Goal: Task Accomplishment & Management: Manage account settings

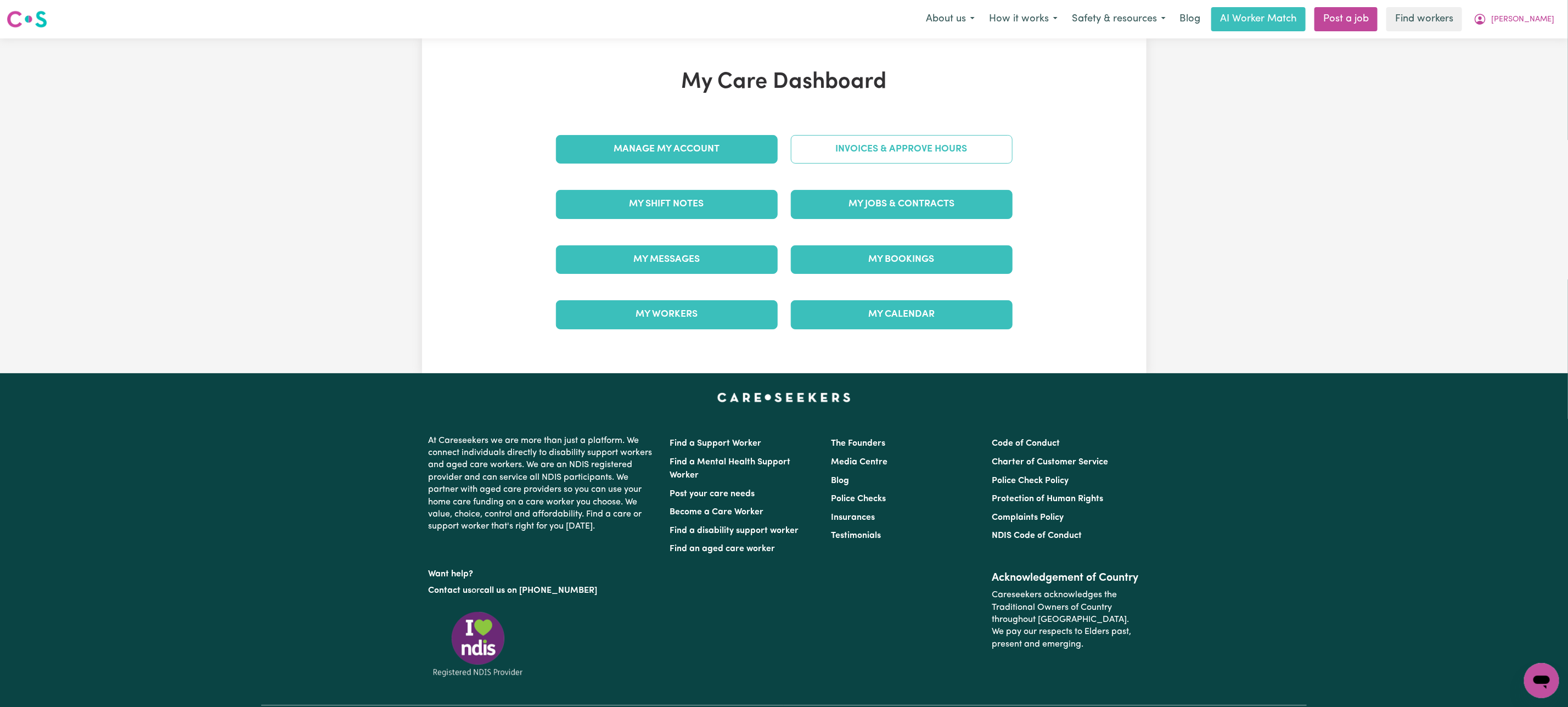
click at [847, 154] on link "Invoices & Approve Hours" at bounding box center [902, 150] width 222 height 28
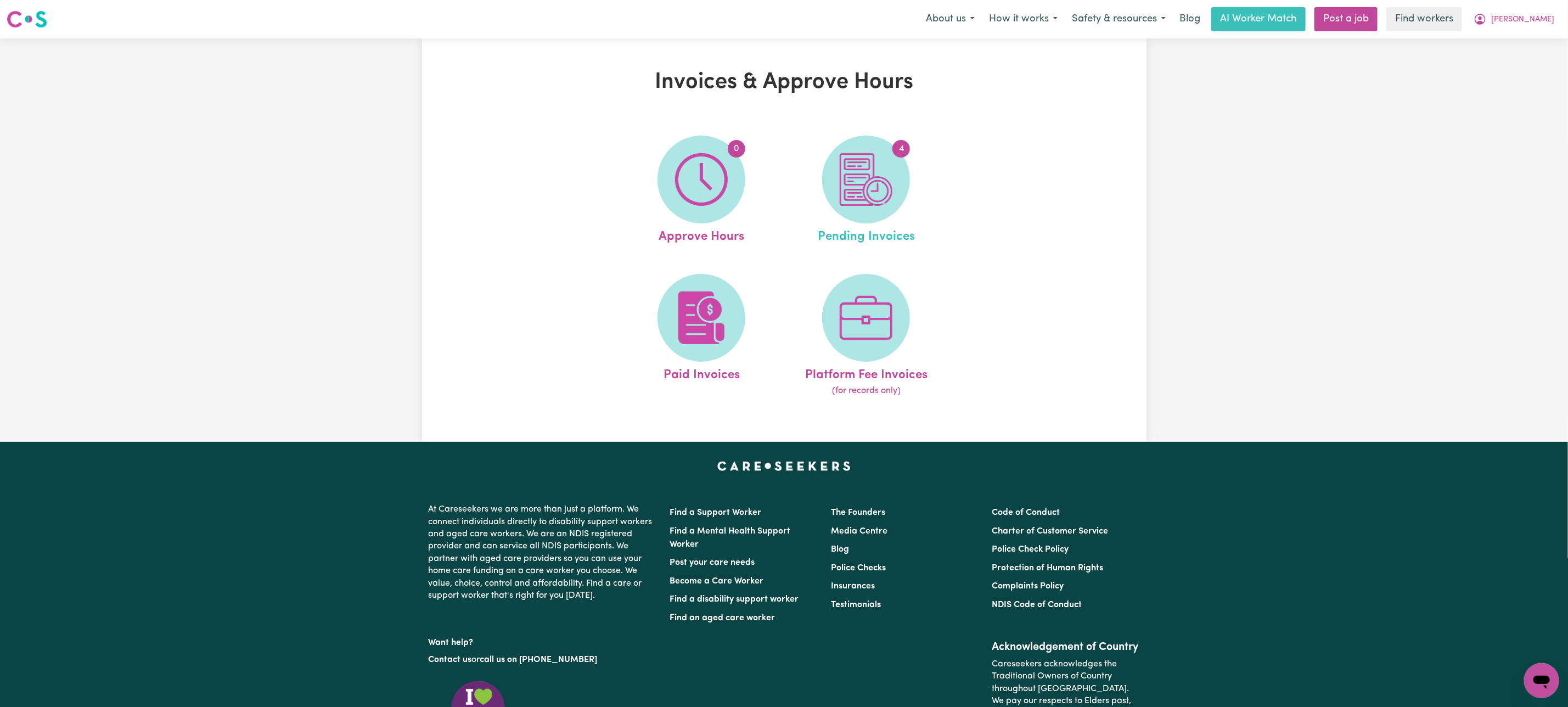
click at [822, 214] on link "4 Pending Invoices" at bounding box center [865, 191] width 158 height 111
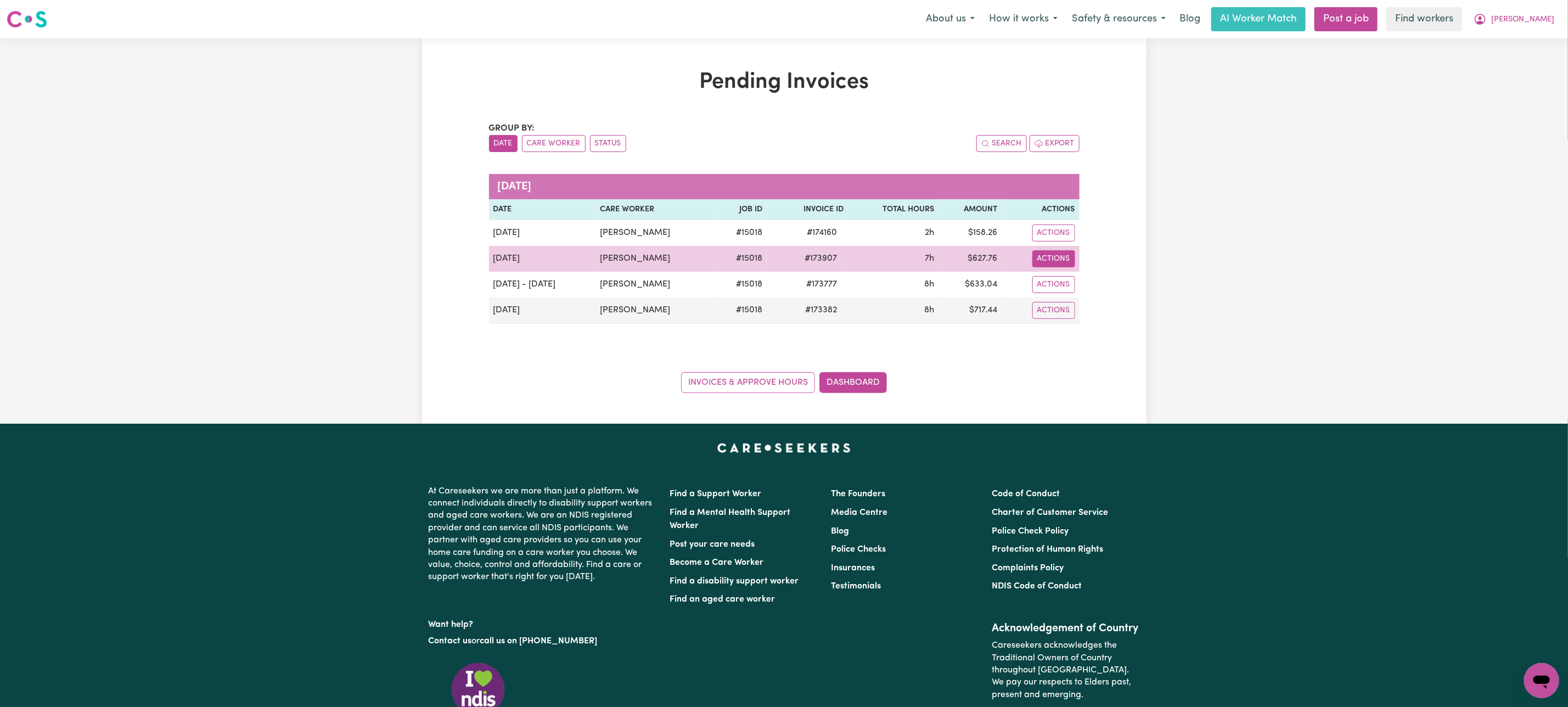
click at [1059, 253] on button "Actions" at bounding box center [1053, 259] width 42 height 17
click at [1092, 279] on link "Download Invoice" at bounding box center [1086, 285] width 101 height 22
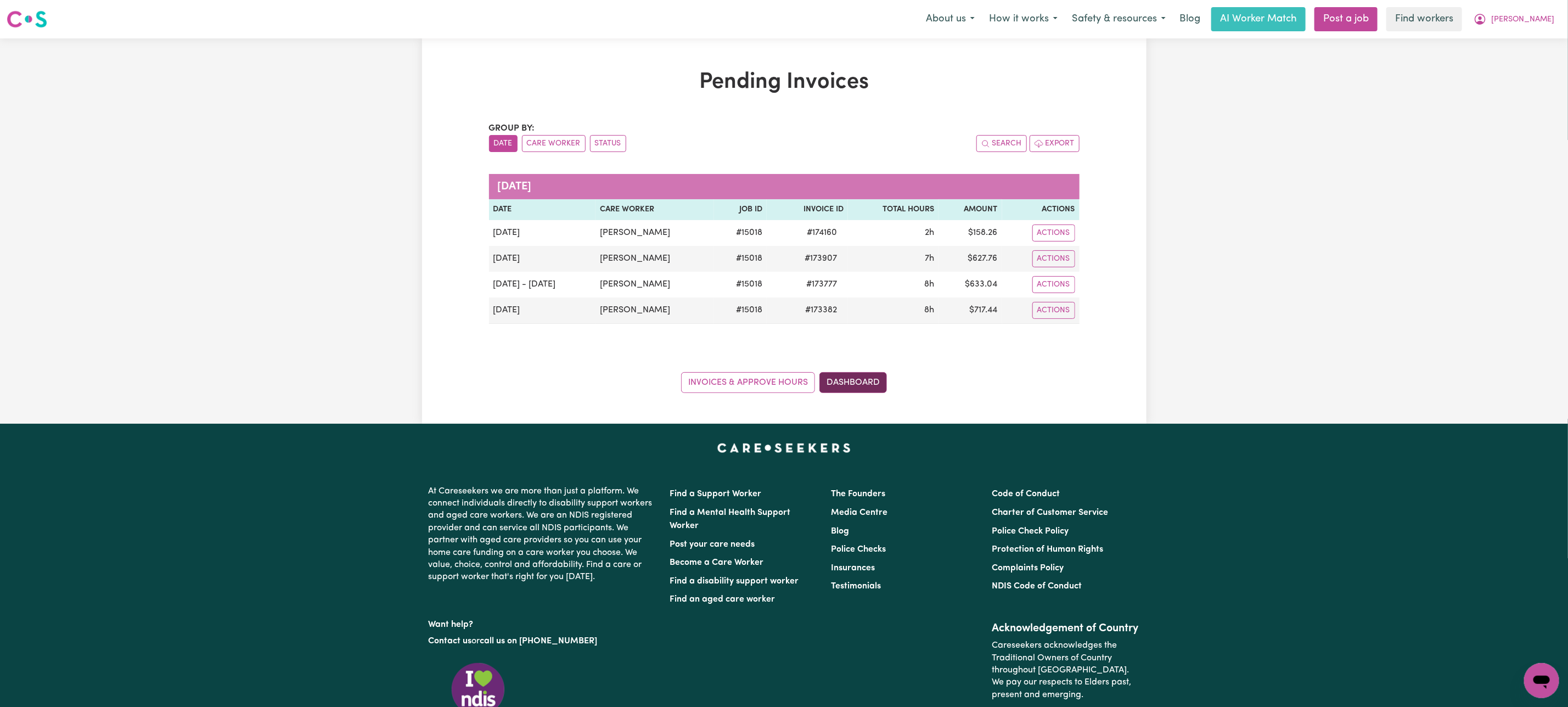
click at [872, 377] on link "Dashboard" at bounding box center [853, 383] width 68 height 21
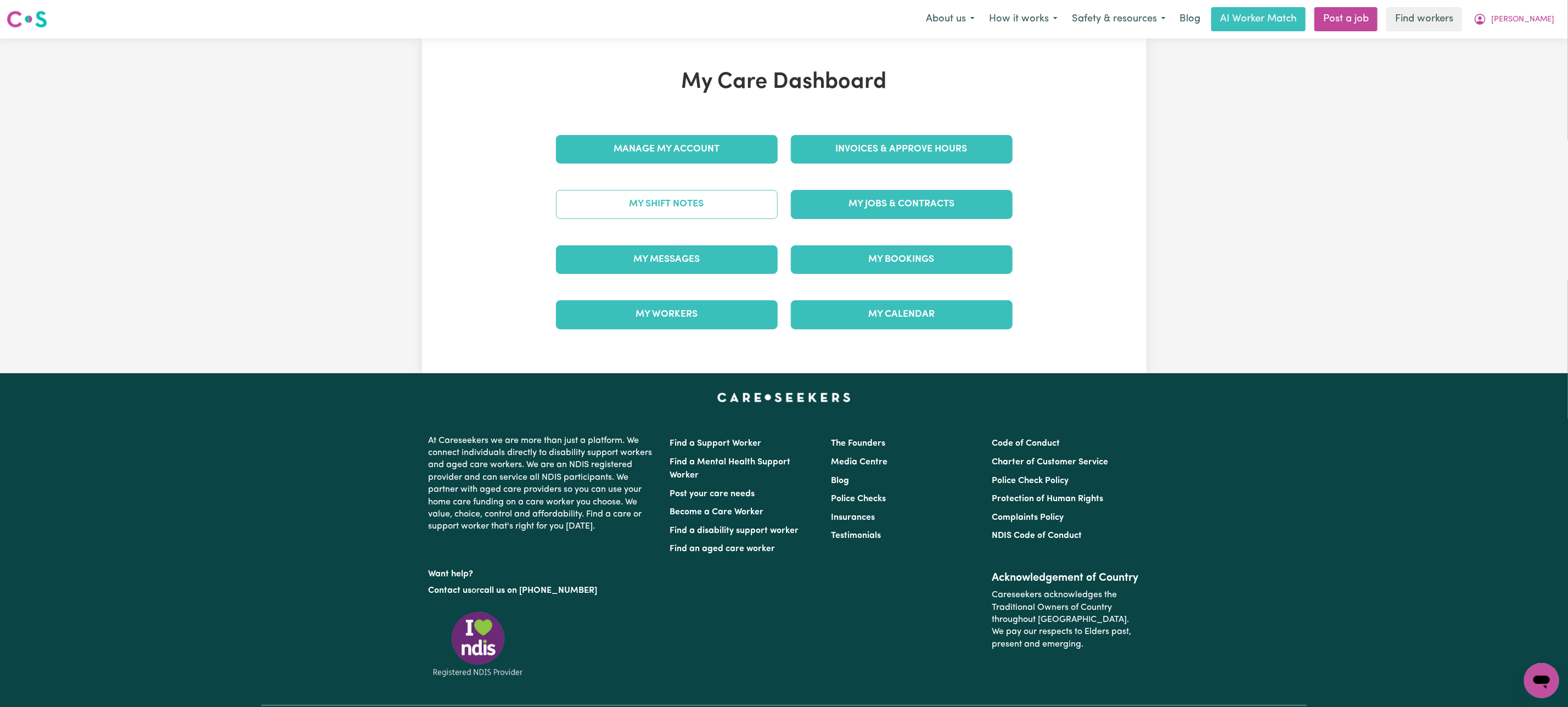
click at [705, 199] on link "My Shift Notes" at bounding box center [667, 204] width 222 height 28
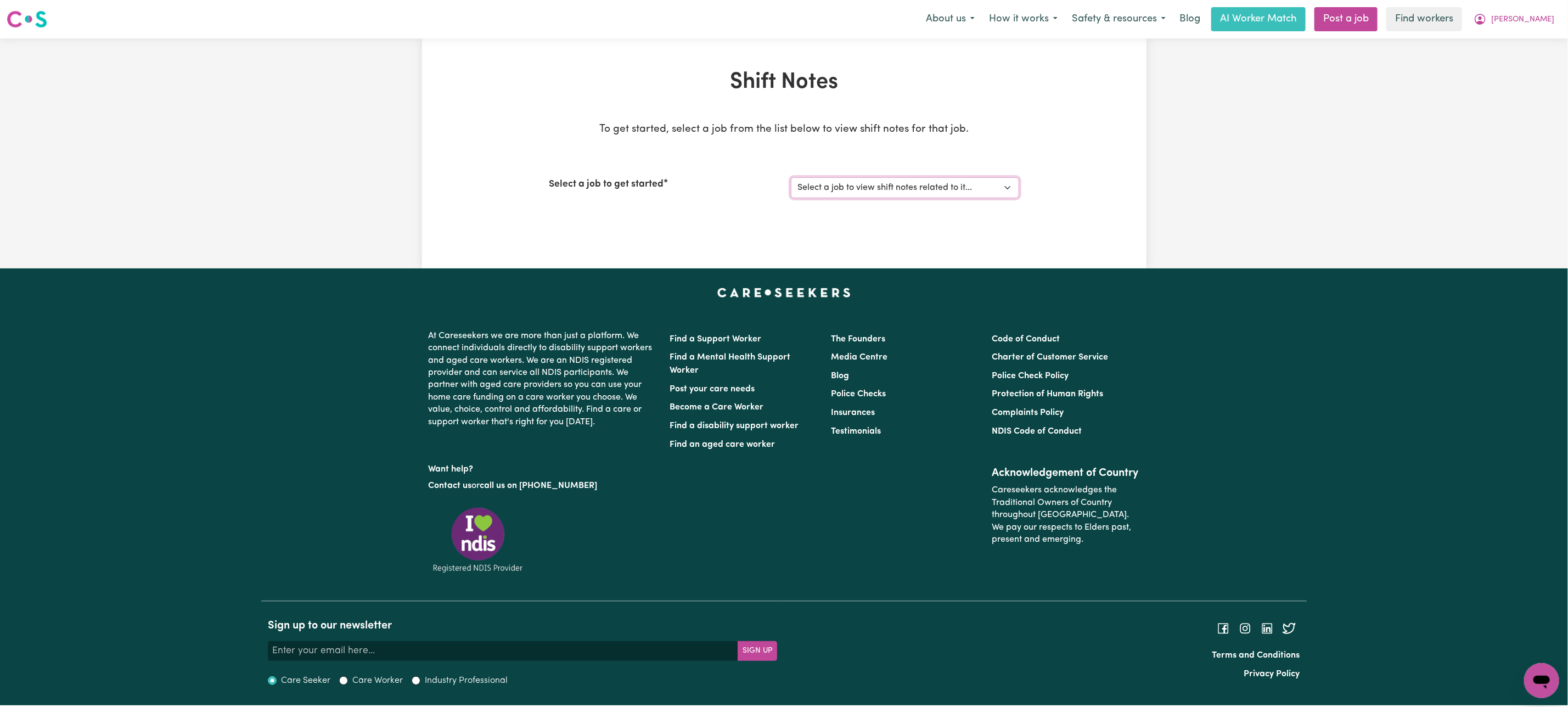
click at [842, 181] on select "Select a job to view shift notes related to it... Care worker to support with P…" at bounding box center [905, 187] width 228 height 21
select select "15018"
click at [791, 177] on select "Select a job to view shift notes related to it... Care worker to support with P…" at bounding box center [905, 187] width 228 height 21
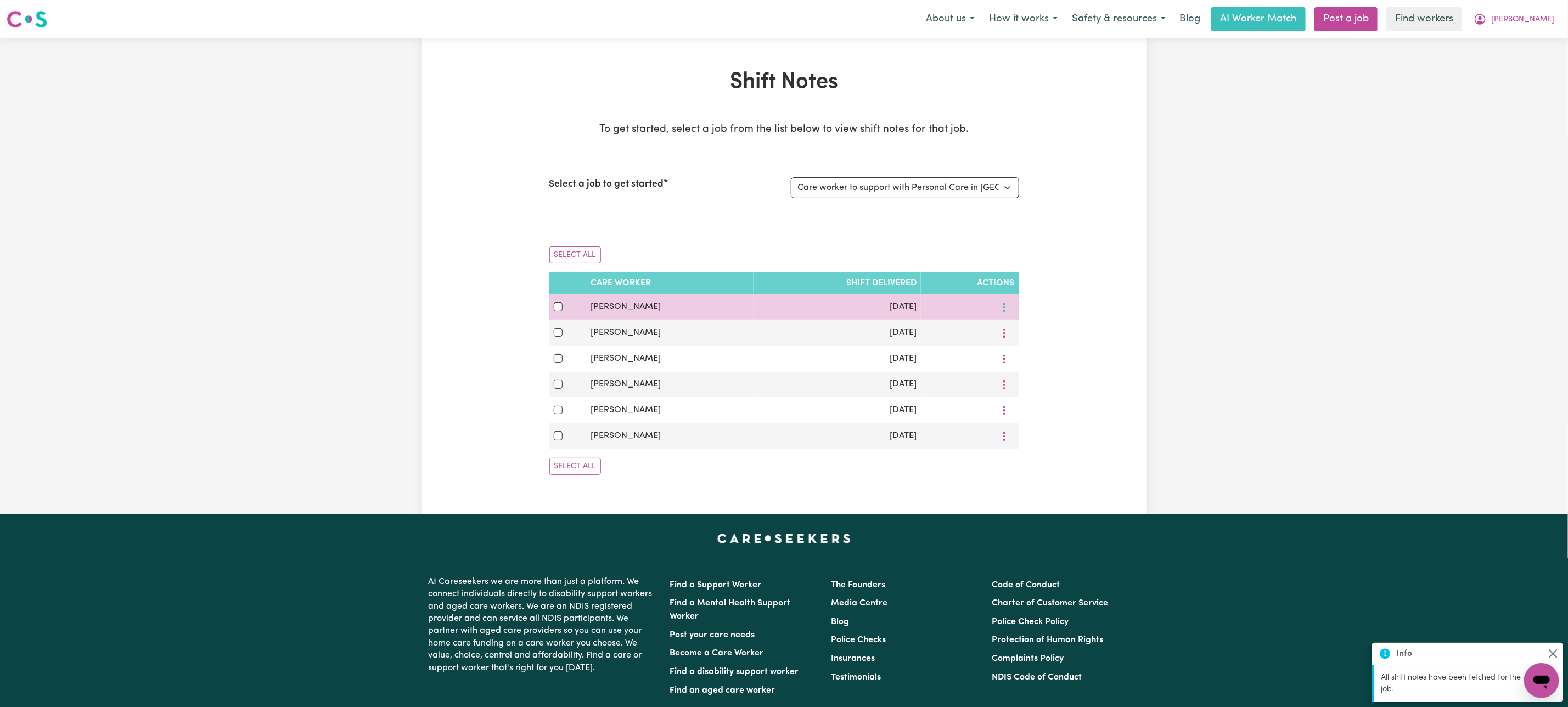
click at [1008, 309] on icon "More options" at bounding box center [1004, 308] width 11 height 11
click at [1020, 328] on link "View Shift Note" at bounding box center [1042, 333] width 90 height 22
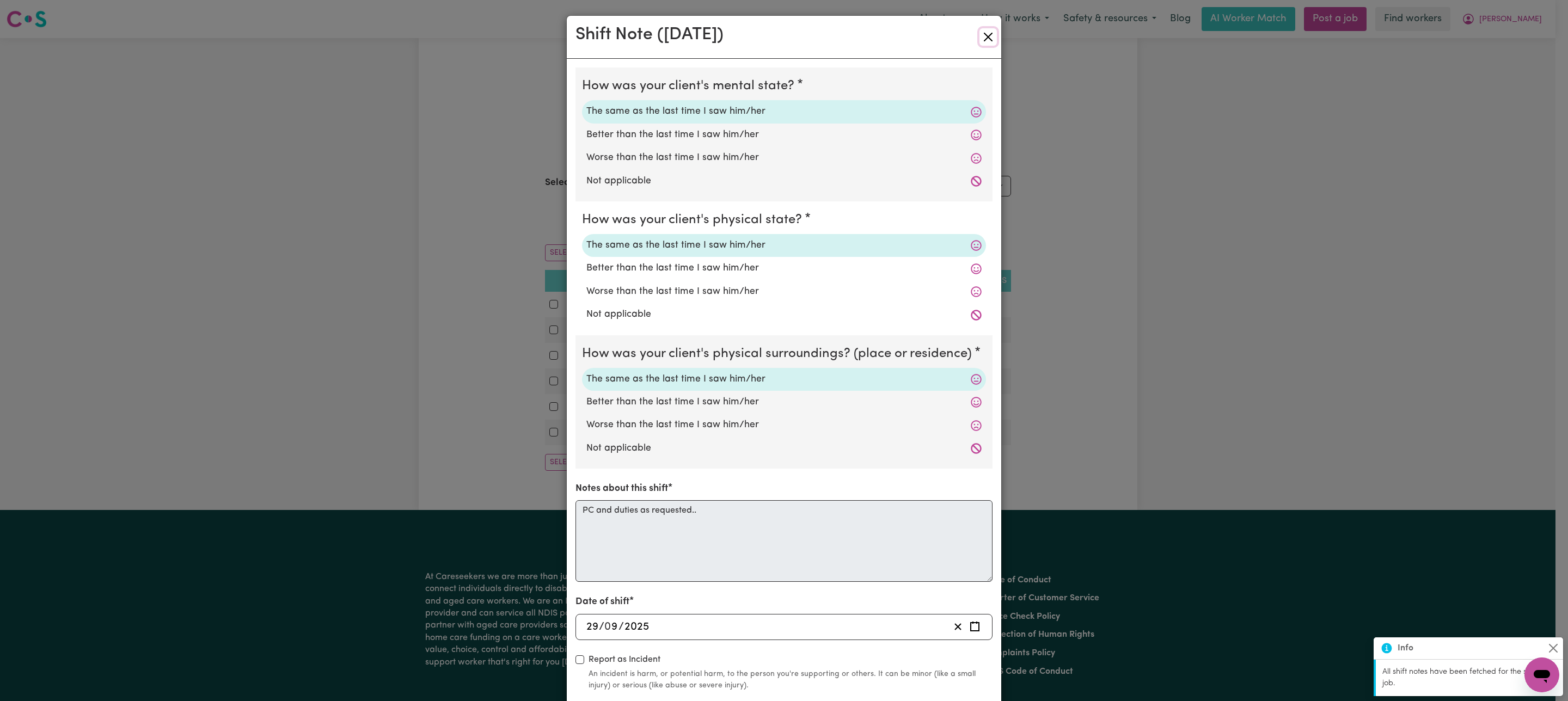
click at [980, 36] on button "Close" at bounding box center [988, 37] width 17 height 17
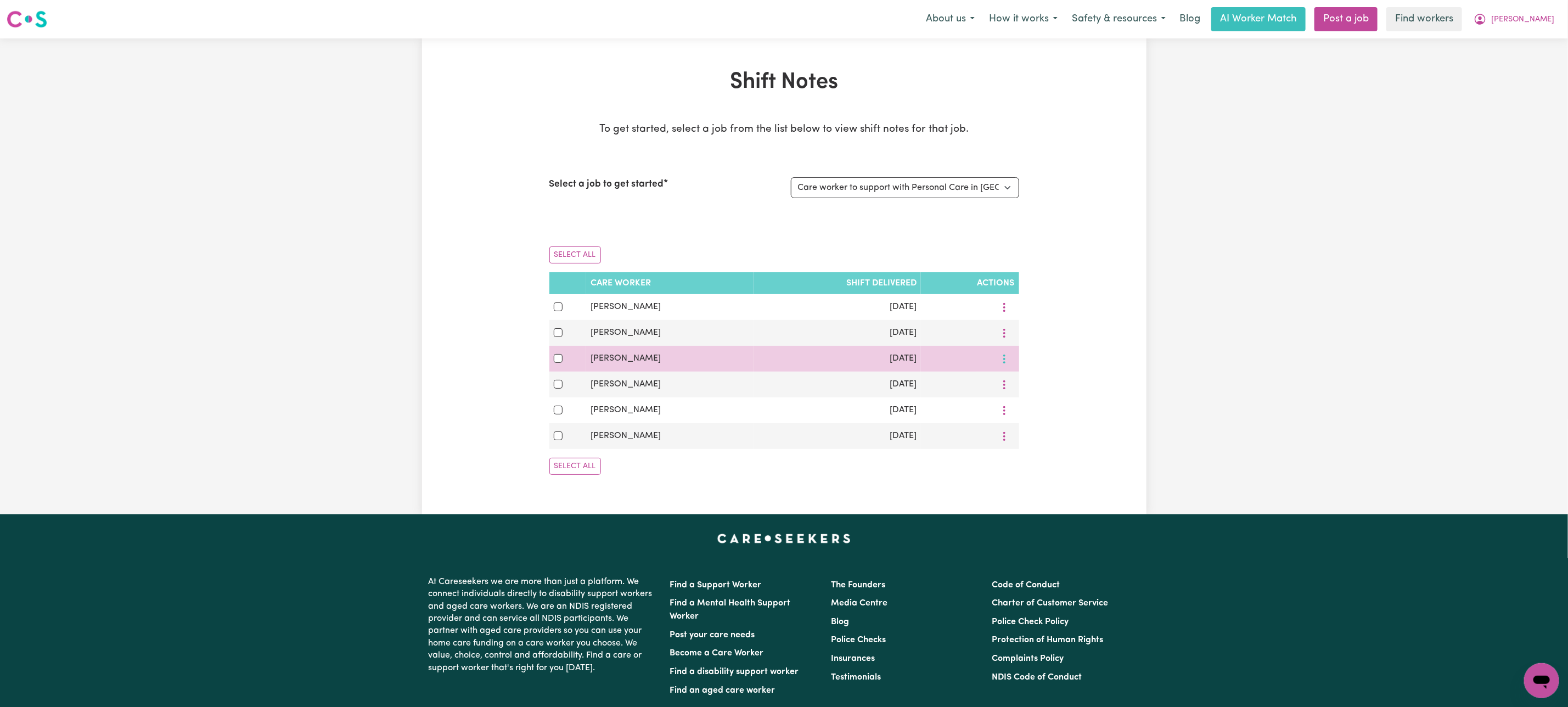
click at [1002, 365] on icon "More options" at bounding box center [1004, 359] width 11 height 11
click at [1030, 387] on span "View Shift Note" at bounding box center [1050, 384] width 60 height 9
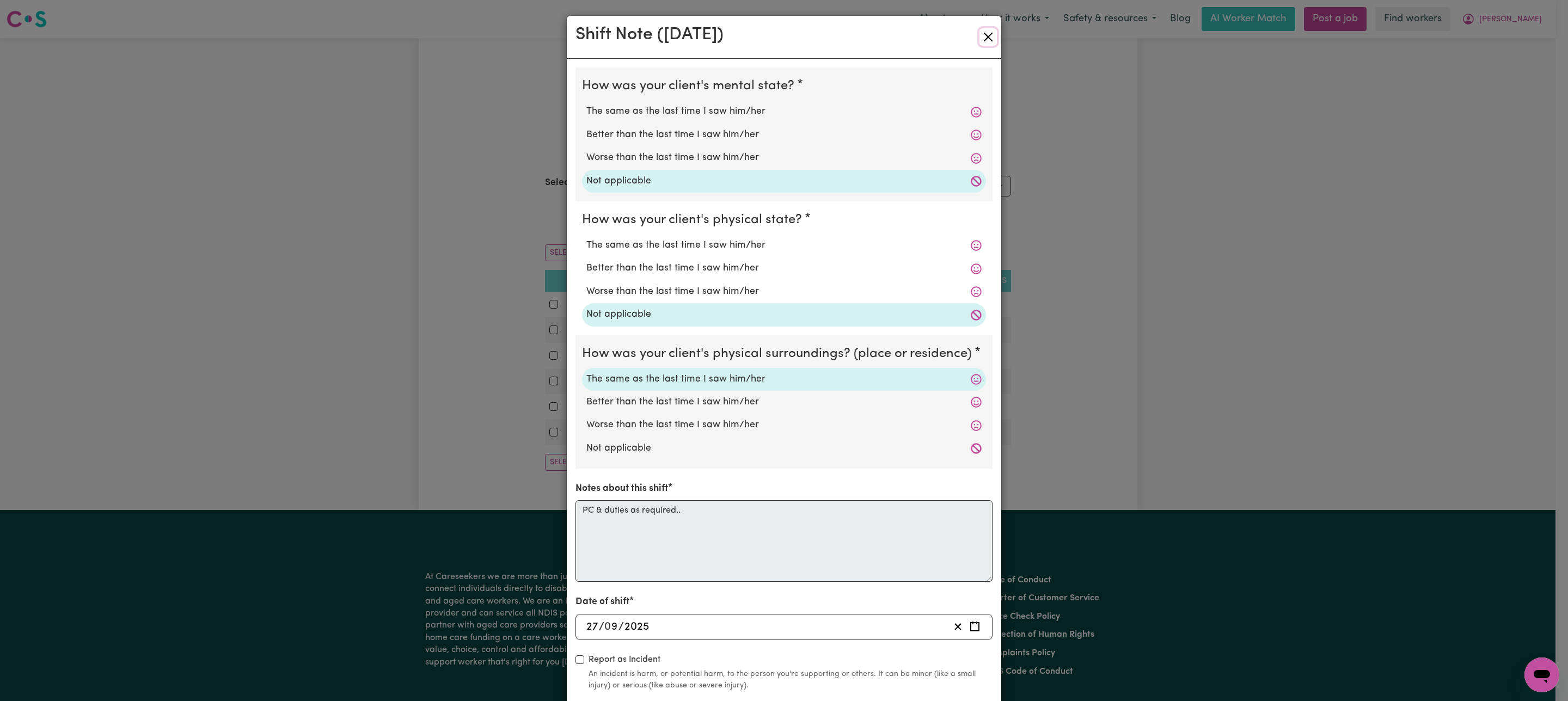
click at [986, 31] on button "Close" at bounding box center [988, 37] width 17 height 17
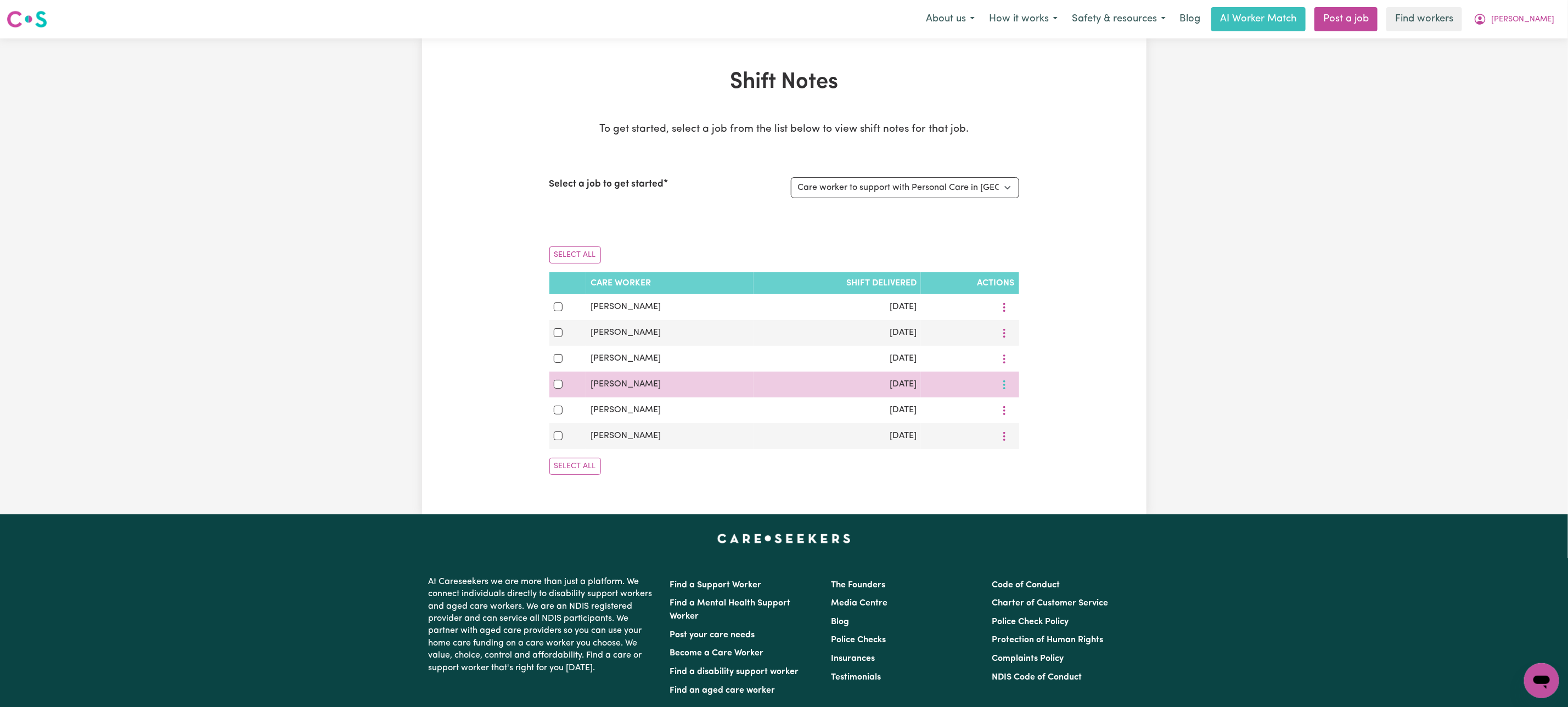
click at [1009, 391] on button "More options" at bounding box center [1004, 385] width 21 height 17
click at [1033, 415] on span "View Shift Note" at bounding box center [1050, 410] width 60 height 9
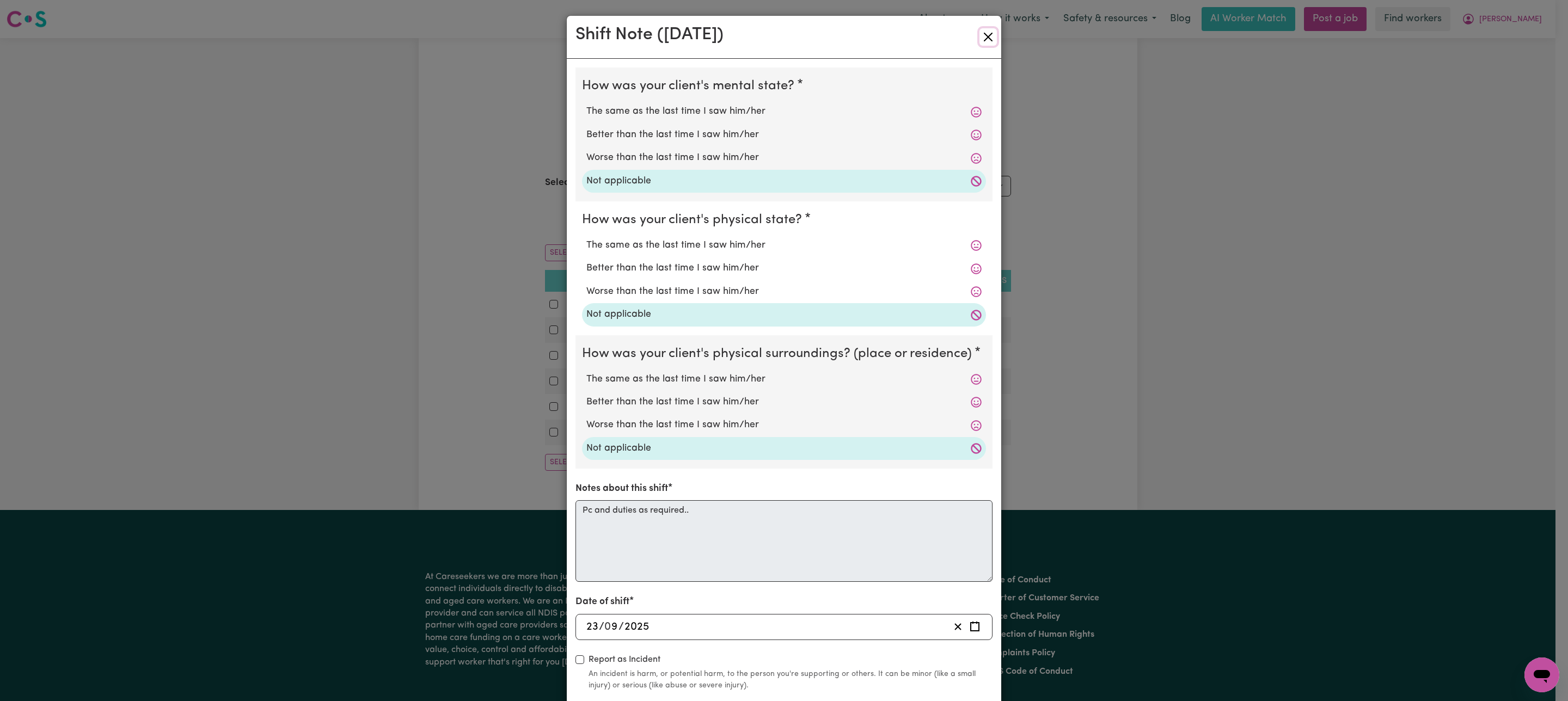
drag, startPoint x: 980, startPoint y: 34, endPoint x: 969, endPoint y: 48, distance: 17.8
click at [980, 36] on button "Close" at bounding box center [988, 37] width 17 height 17
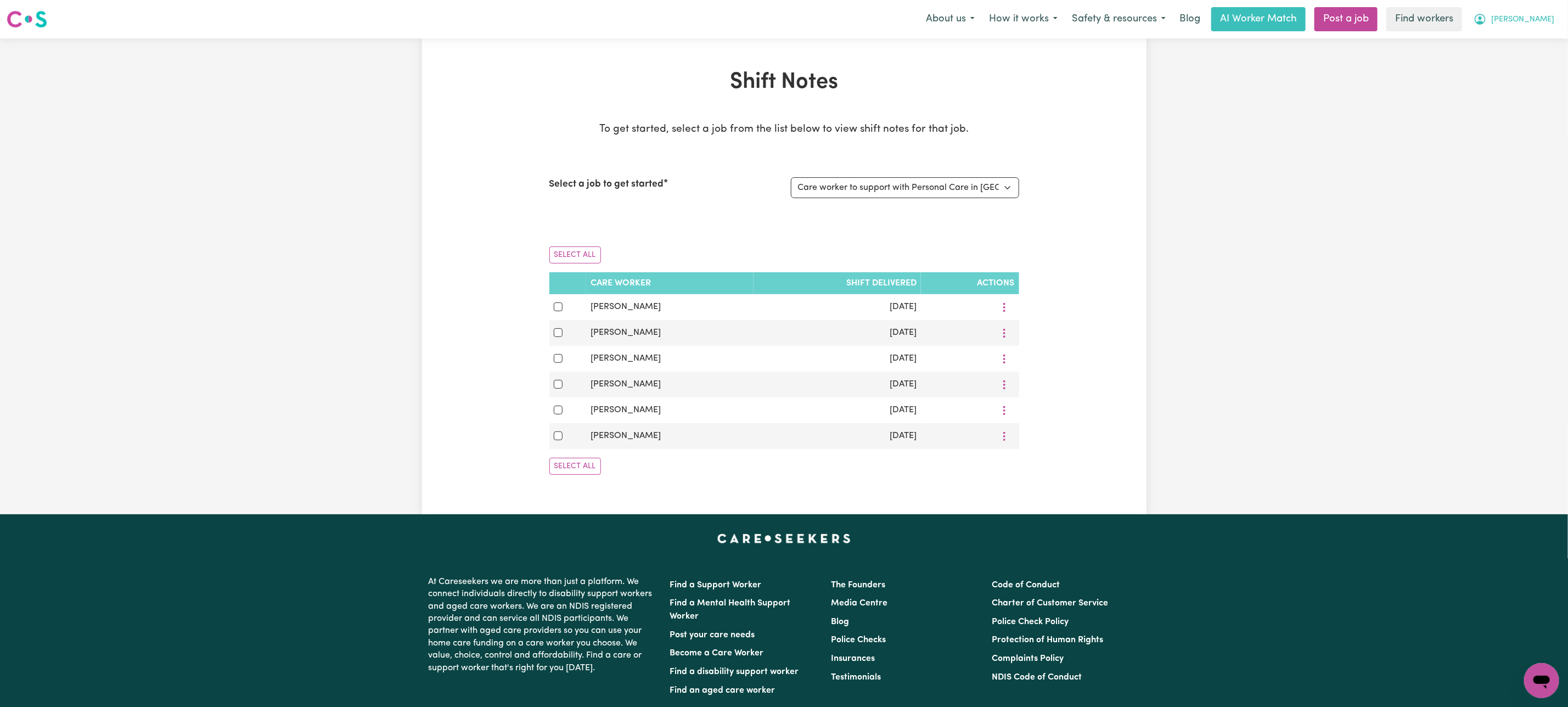
click at [1540, 8] on button "[PERSON_NAME]" at bounding box center [1514, 19] width 95 height 23
click at [1520, 39] on link "My Dashboard" at bounding box center [1518, 43] width 87 height 21
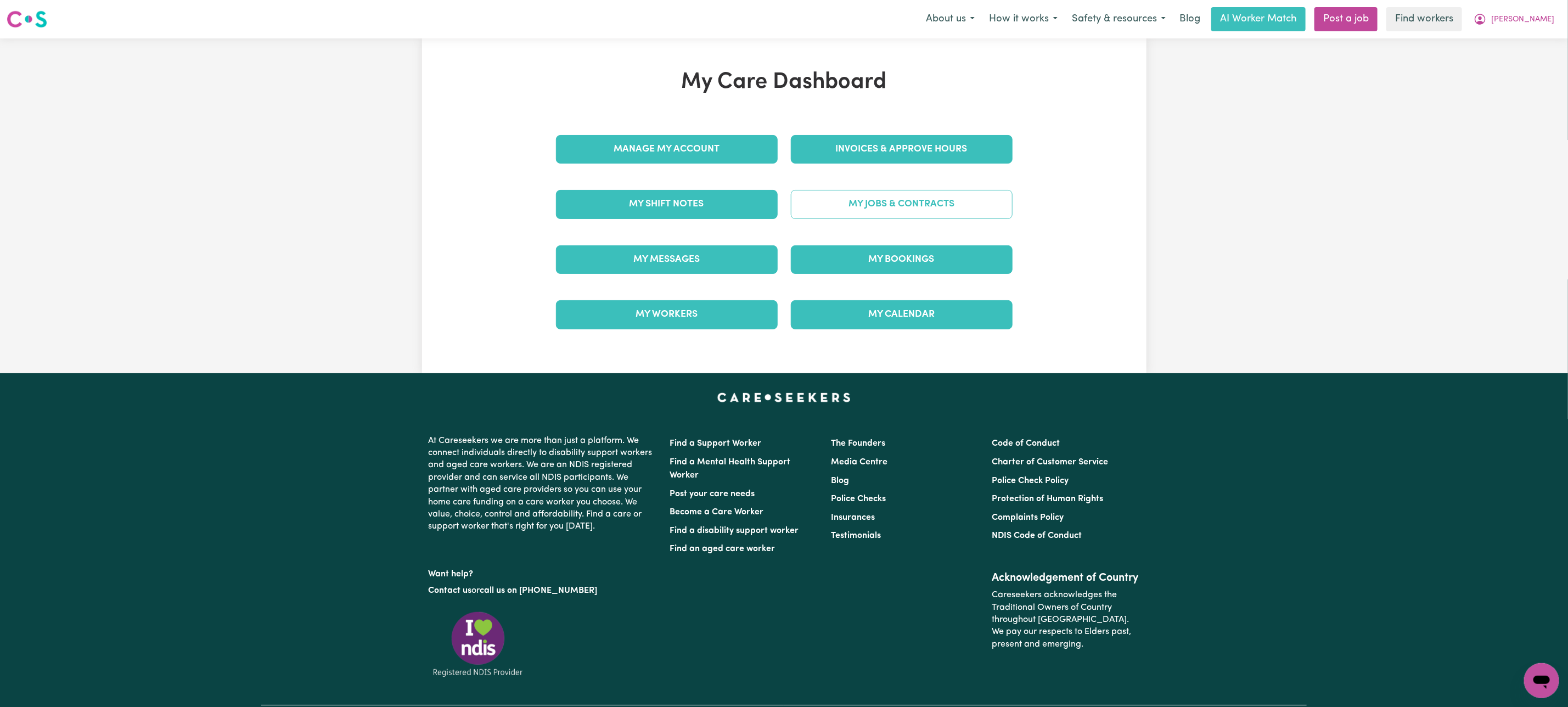
click at [964, 209] on link "My Jobs & Contracts" at bounding box center [902, 204] width 222 height 28
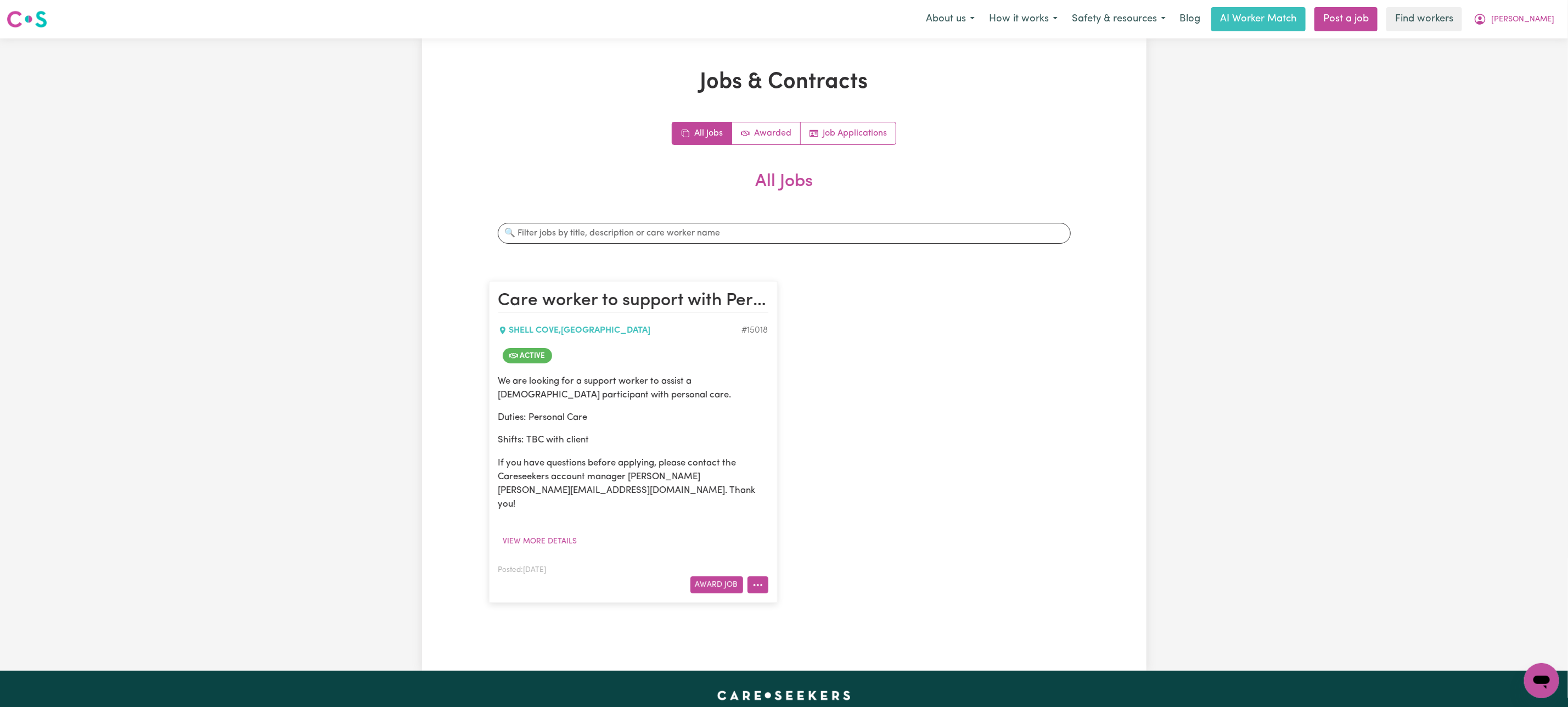
click at [752, 580] on icon "More options" at bounding box center [758, 586] width 11 height 11
click at [788, 439] on link "View/Edit Contract" at bounding box center [800, 450] width 106 height 22
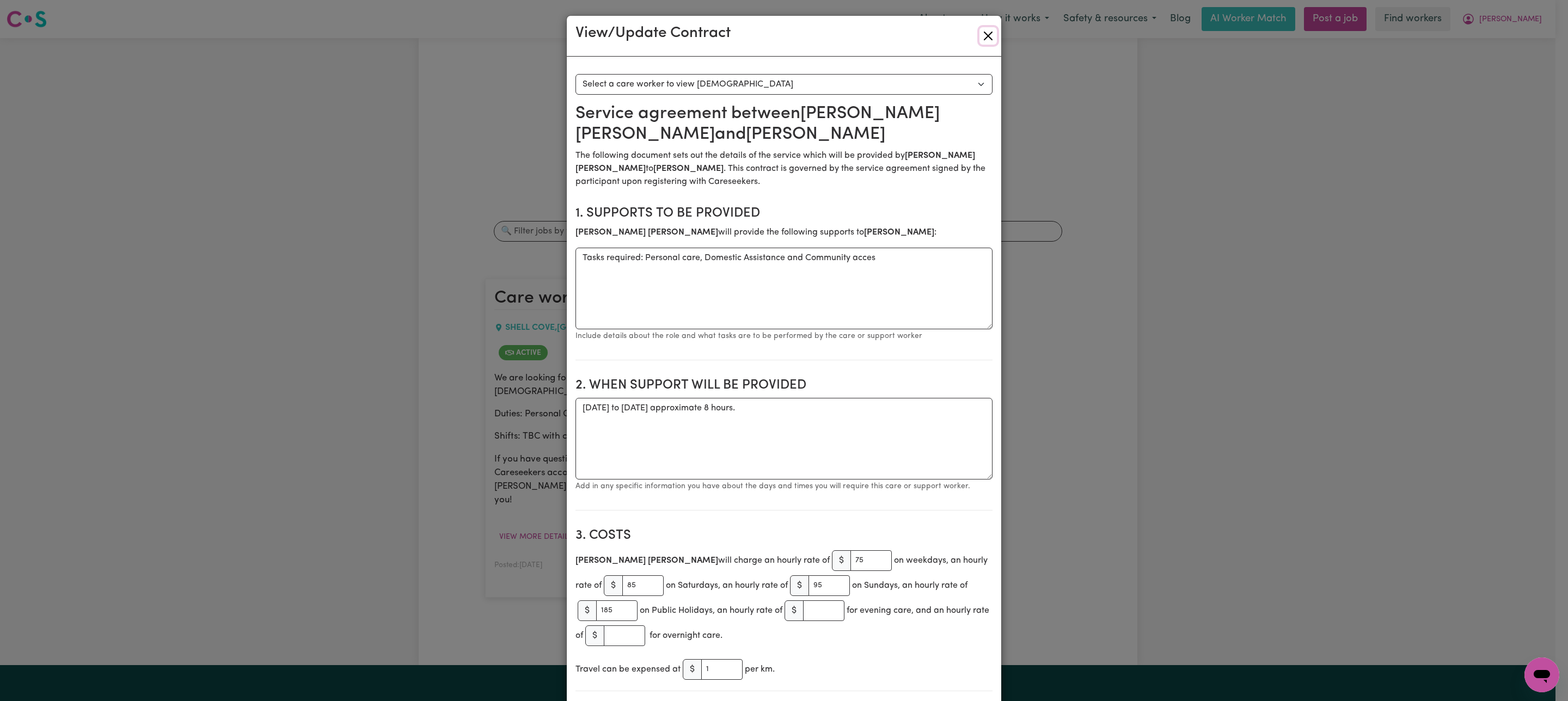
click at [980, 33] on button "Close" at bounding box center [988, 36] width 17 height 17
